Goal: Task Accomplishment & Management: Use online tool/utility

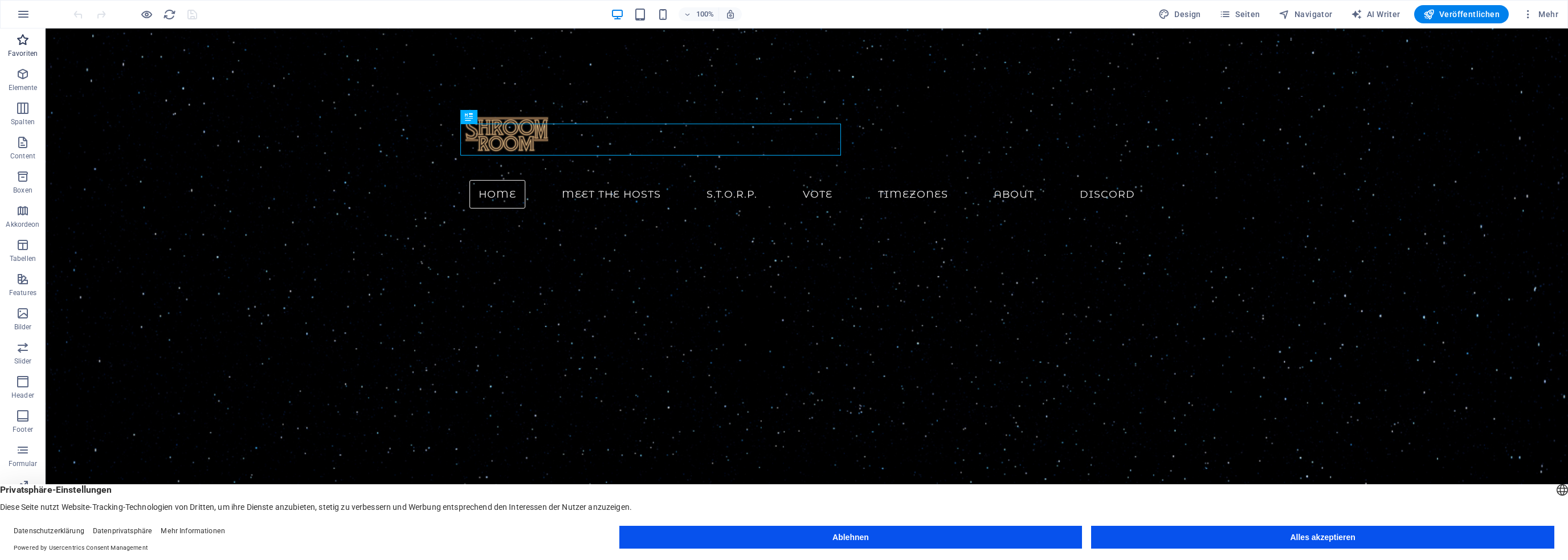
click at [27, 39] on icon "button" at bounding box center [23, 39] width 14 height 14
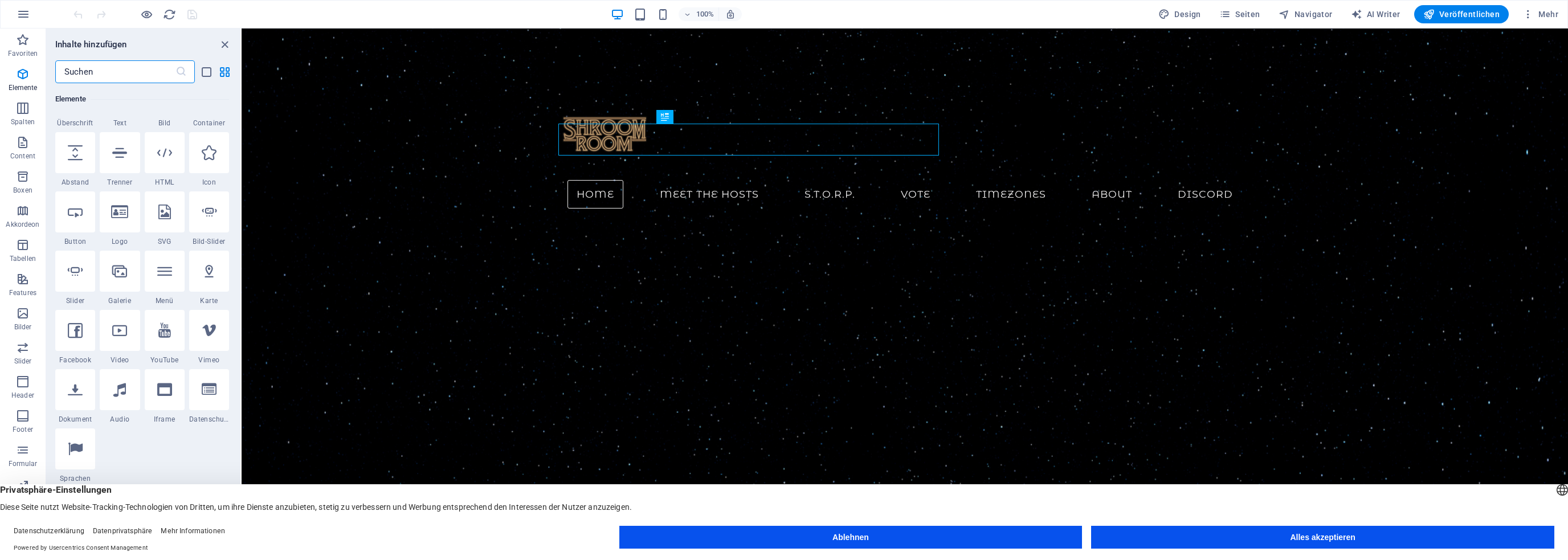
scroll to position [171, 0]
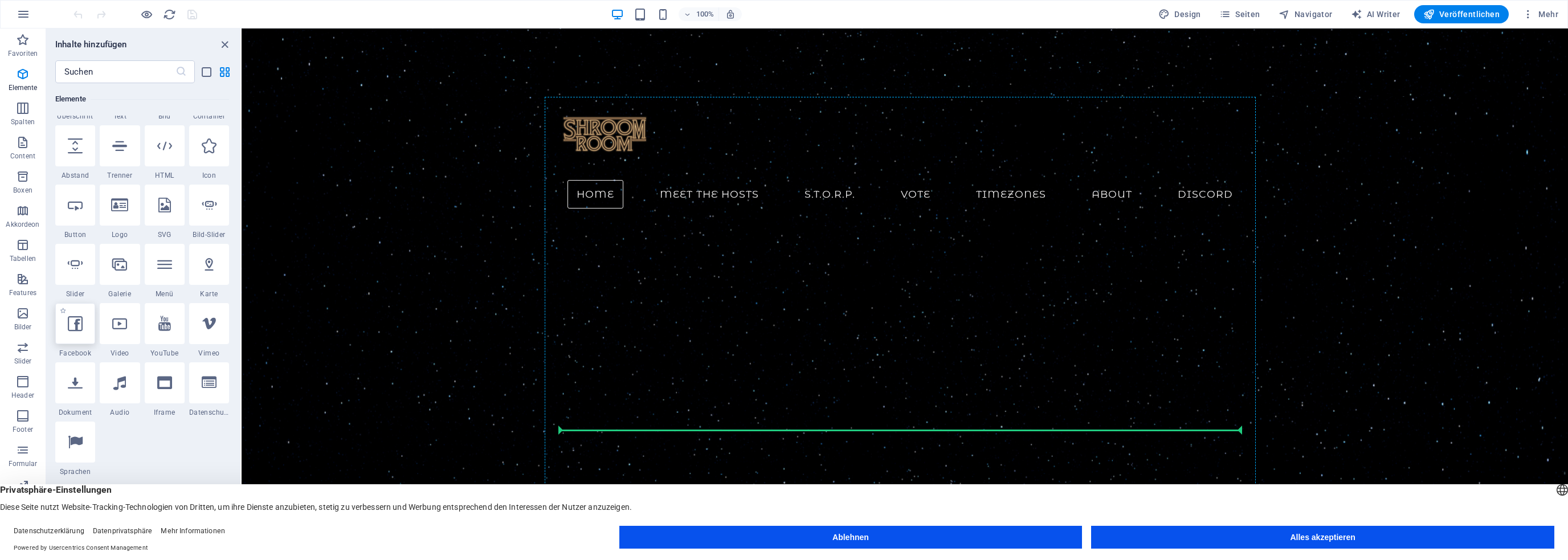
select select "%"
select select "px"
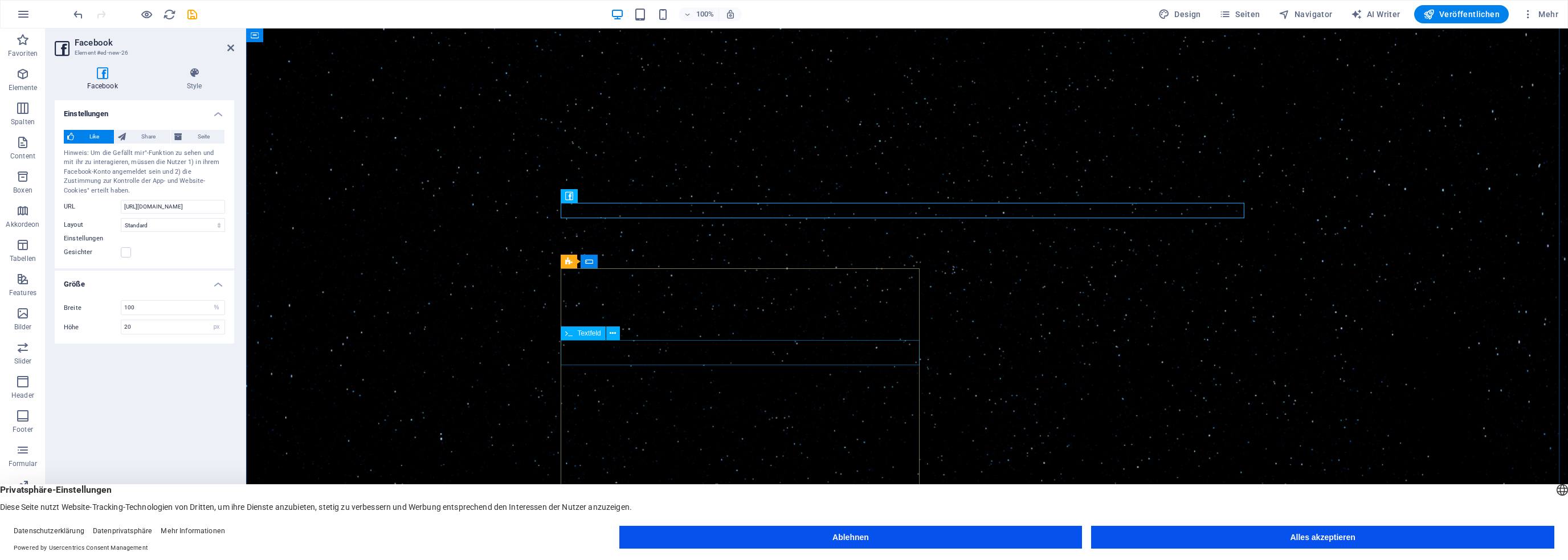
scroll to position [228, 0]
click at [622, 194] on icon at bounding box center [620, 195] width 6 height 12
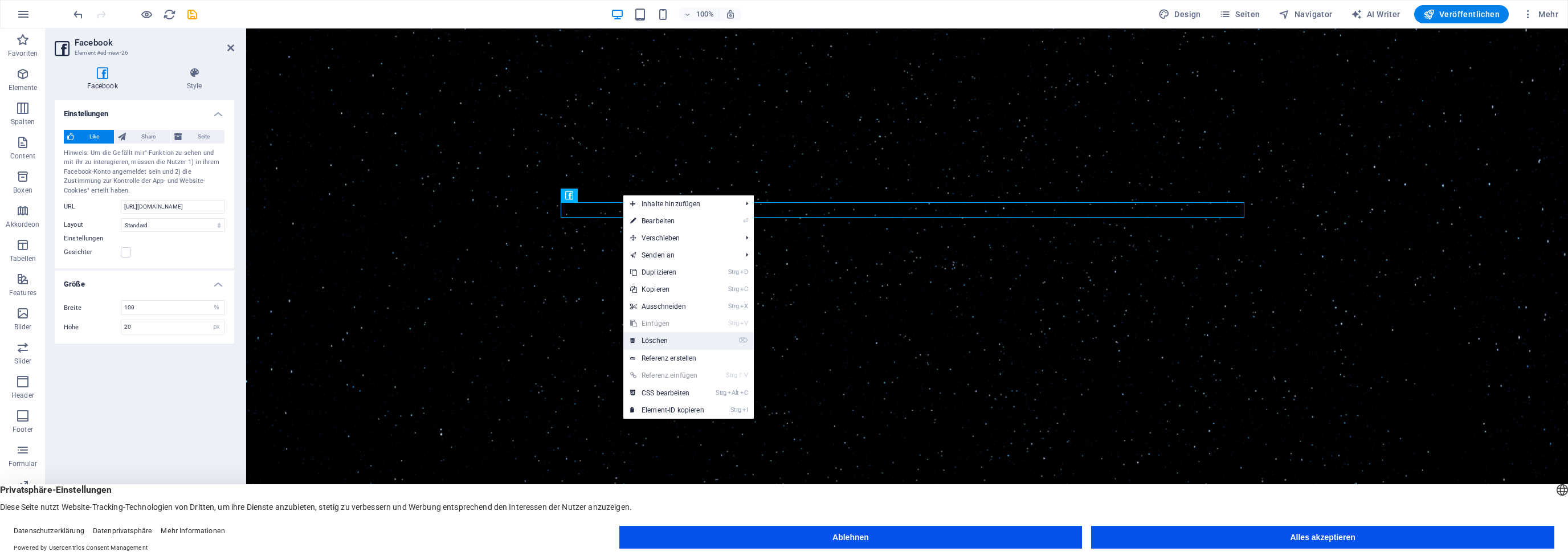
click at [657, 342] on link "⌦ Löschen" at bounding box center [667, 341] width 88 height 17
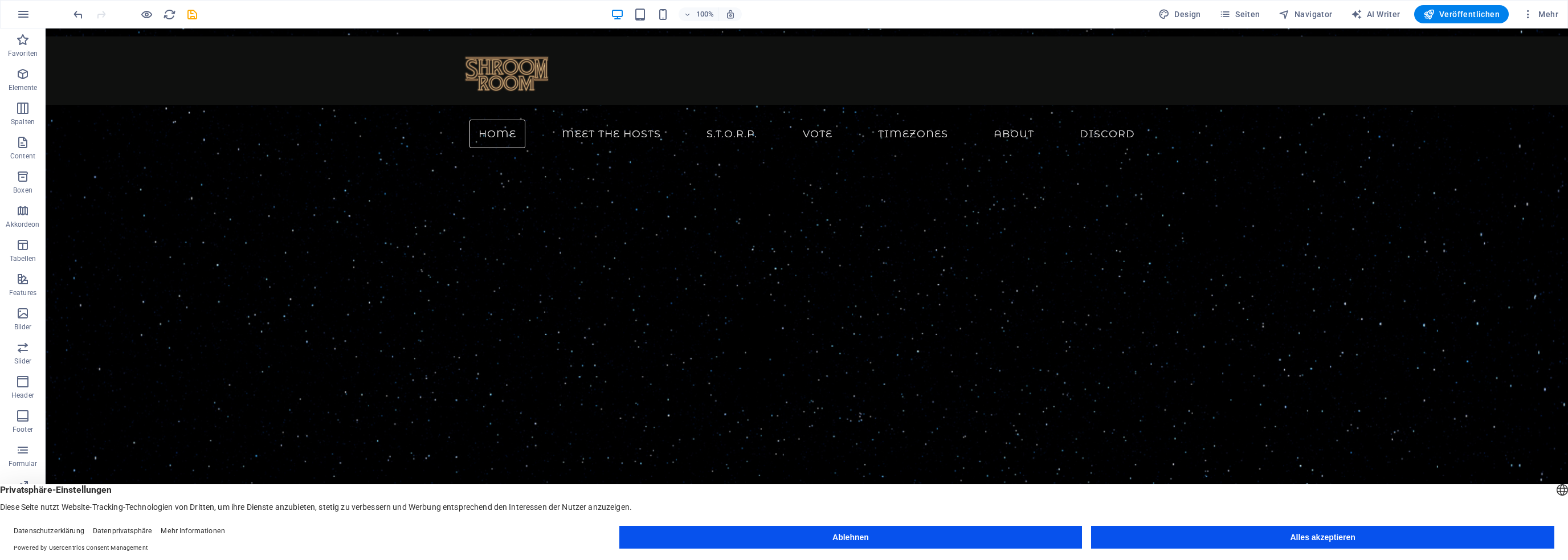
scroll to position [0, 0]
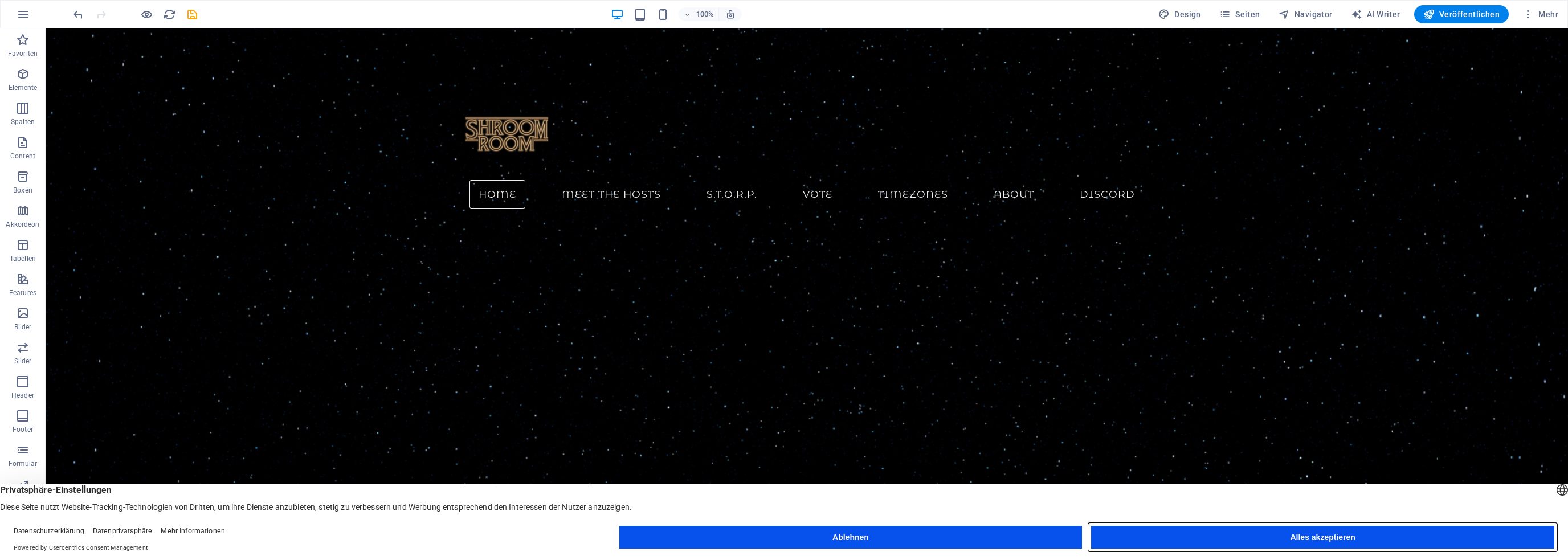
click at [1222, 539] on button "Alles akzeptieren" at bounding box center [1322, 537] width 463 height 23
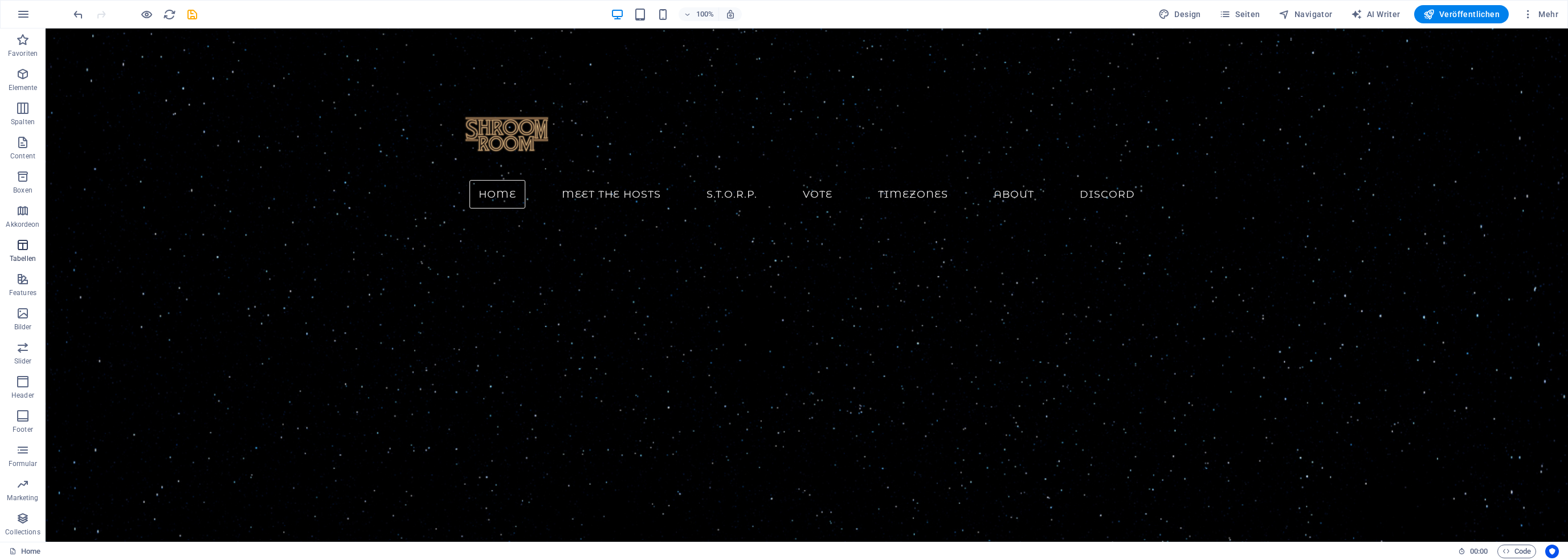
click at [24, 247] on icon "button" at bounding box center [23, 245] width 14 height 14
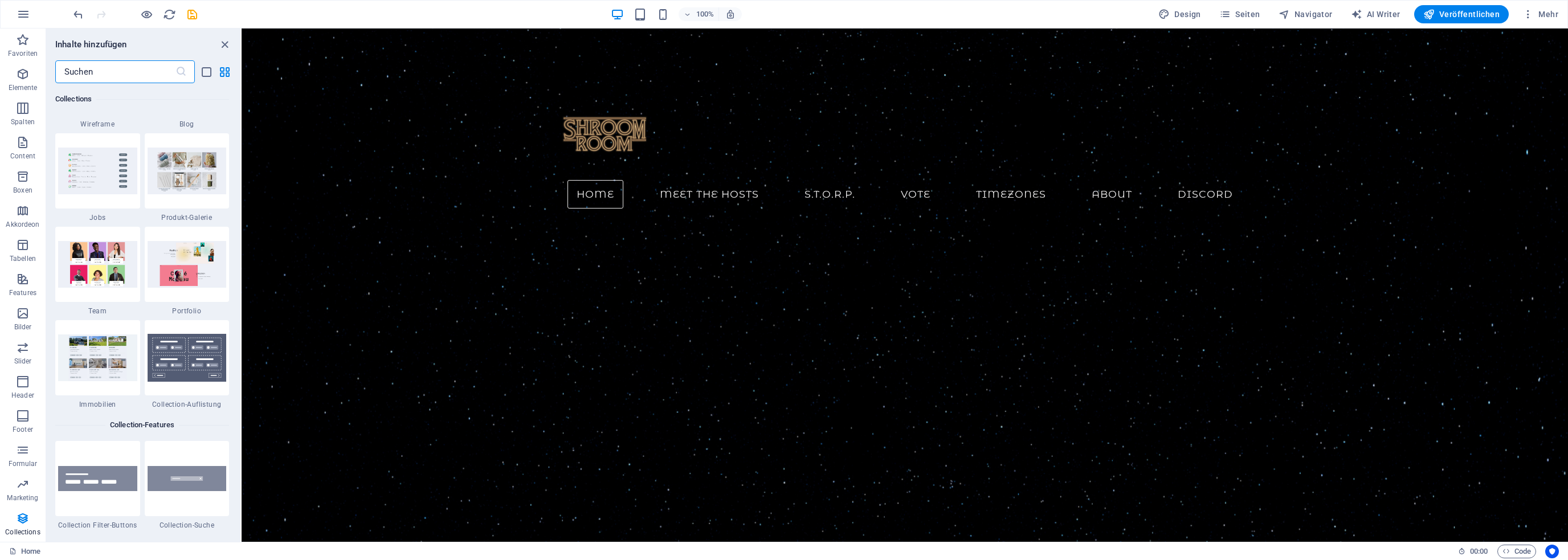
scroll to position [10495, 0]
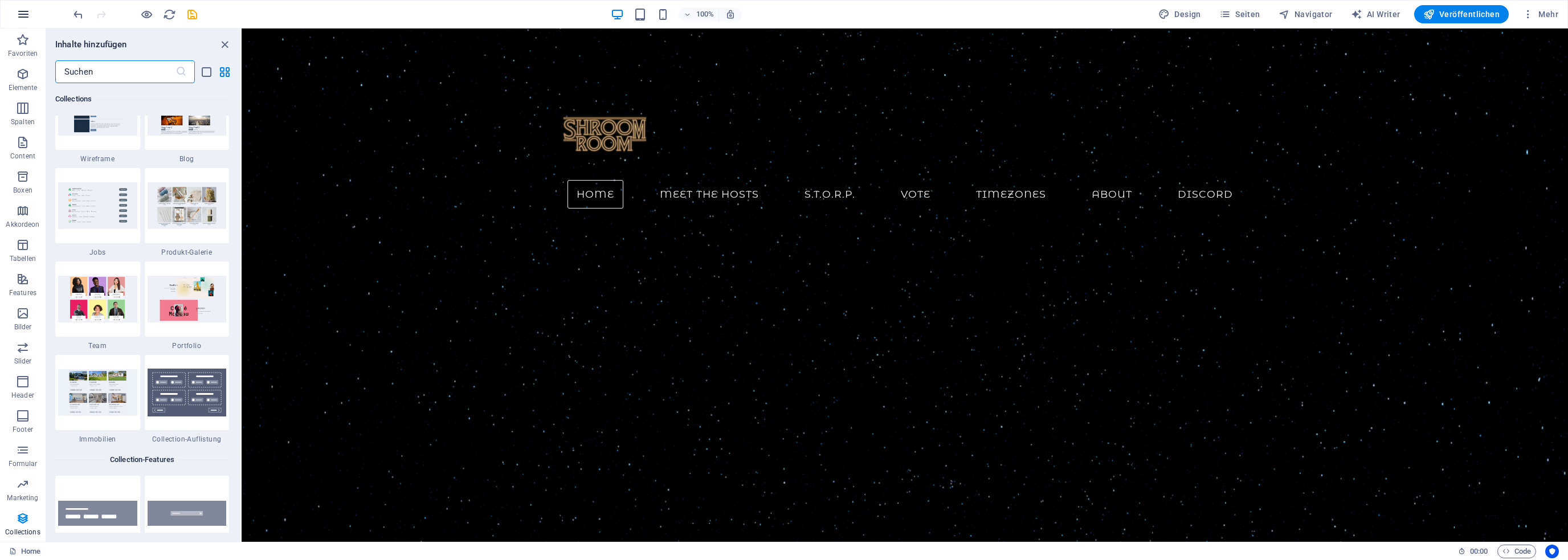
click at [23, 16] on icon "button" at bounding box center [23, 14] width 14 height 14
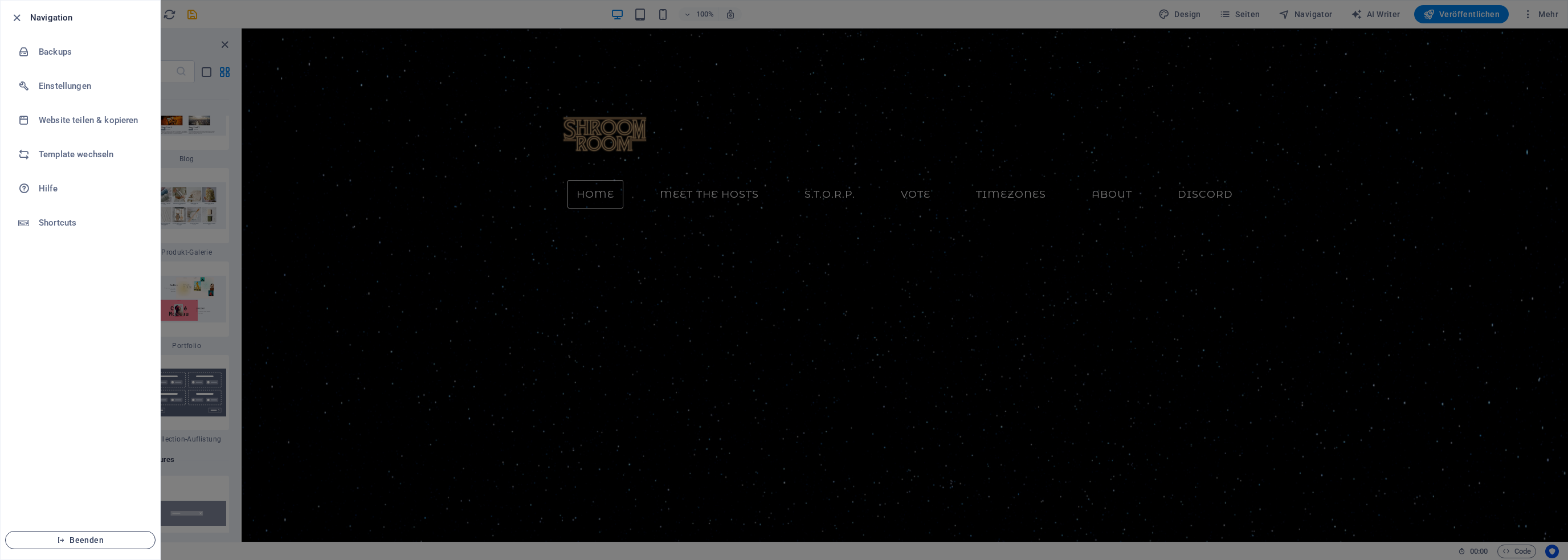
click at [98, 537] on span "Beenden" at bounding box center [80, 540] width 131 height 9
